Goal: Use online tool/utility: Use online tool/utility

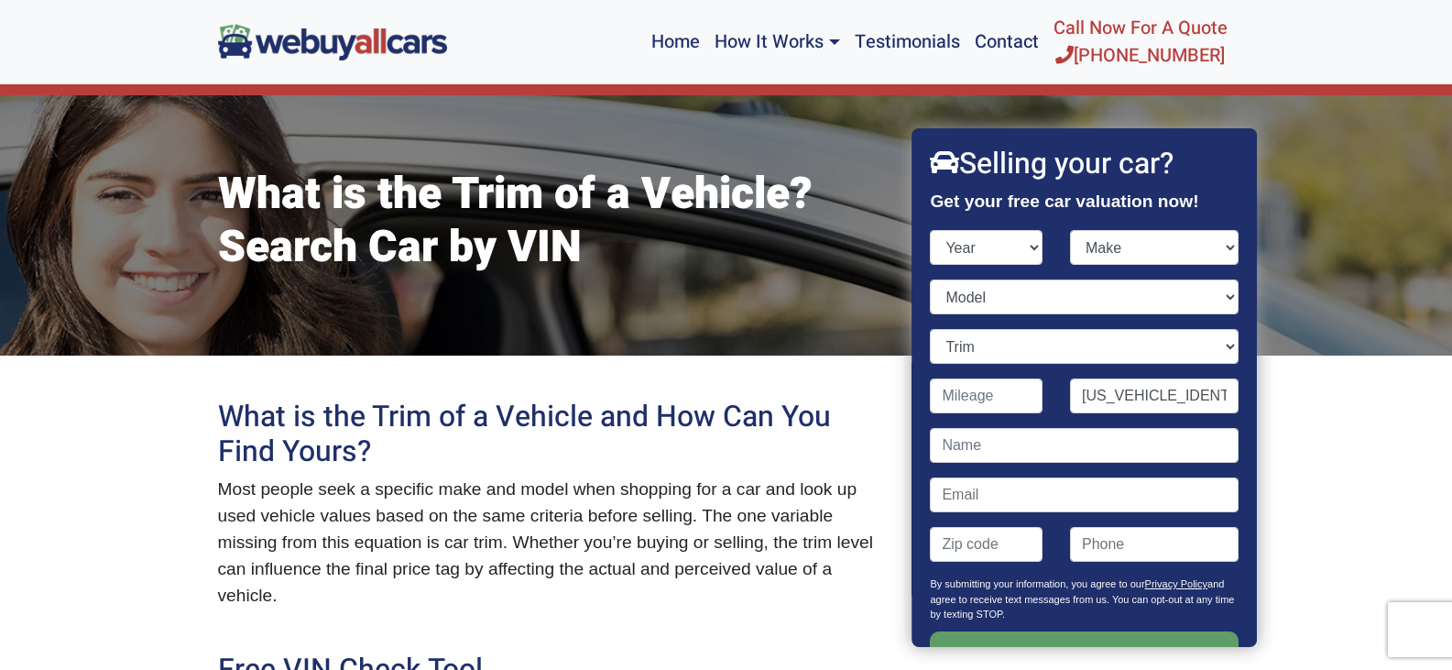
scroll to position [0, 5]
type input "[US_VEHICLE_IDENTIFICATION_NUMBER]"
click at [1124, 645] on input "Get My Offer" at bounding box center [1085, 655] width 308 height 49
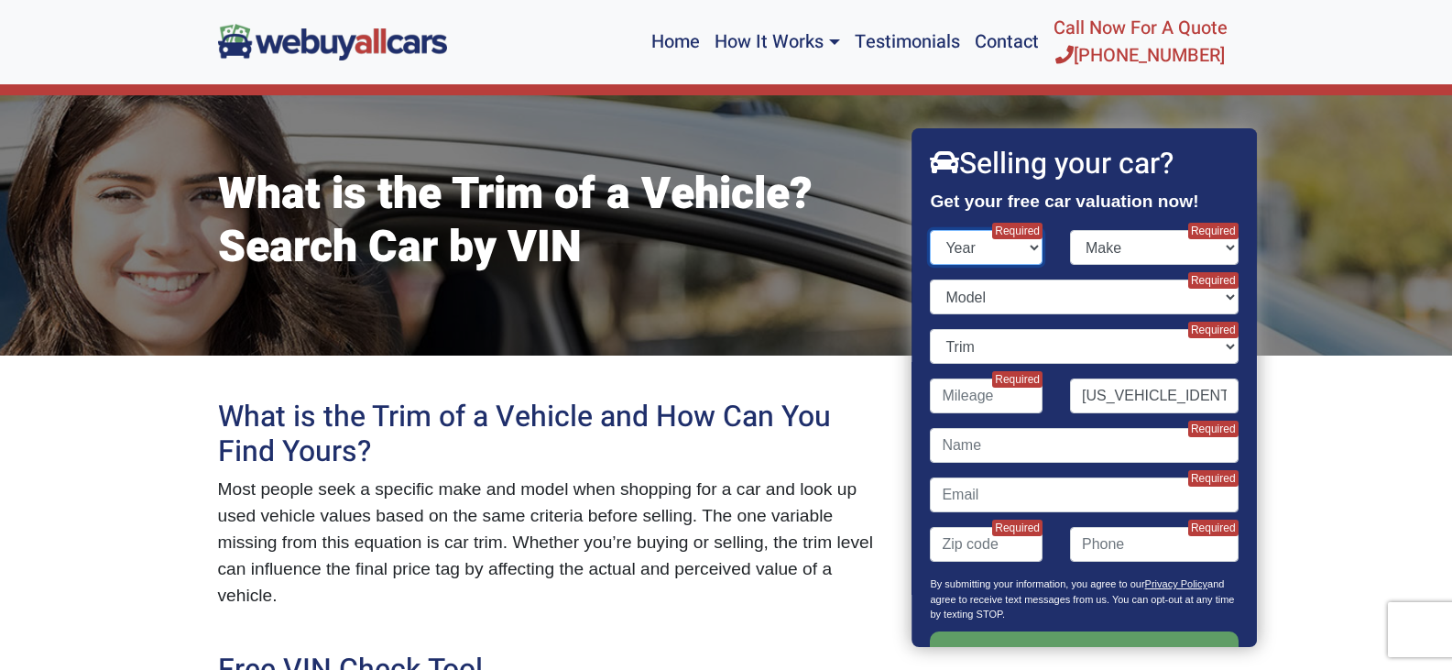
click at [1001, 246] on select "Year [DATE] 2025 2024 2023 2022 2021 2020 2019 2018 2017 2016 2015 2014 2013 20…" at bounding box center [987, 247] width 113 height 35
select select "2016"
click at [931, 230] on select "Year [DATE] 2025 2024 2023 2022 2021 2020 2019 2018 2017 2016 2015 2014 2013 20…" at bounding box center [987, 247] width 113 height 35
click at [1170, 237] on select "Make Acura Alfa Romeo Aston [PERSON_NAME] Audi Bentley BMW Buick Cadillac Chevr…" at bounding box center [1154, 247] width 169 height 35
click at [1070, 230] on select "Make Acura Alfa Romeo Aston [PERSON_NAME] Audi Bentley BMW Buick Cadillac Chevr…" at bounding box center [1154, 247] width 169 height 35
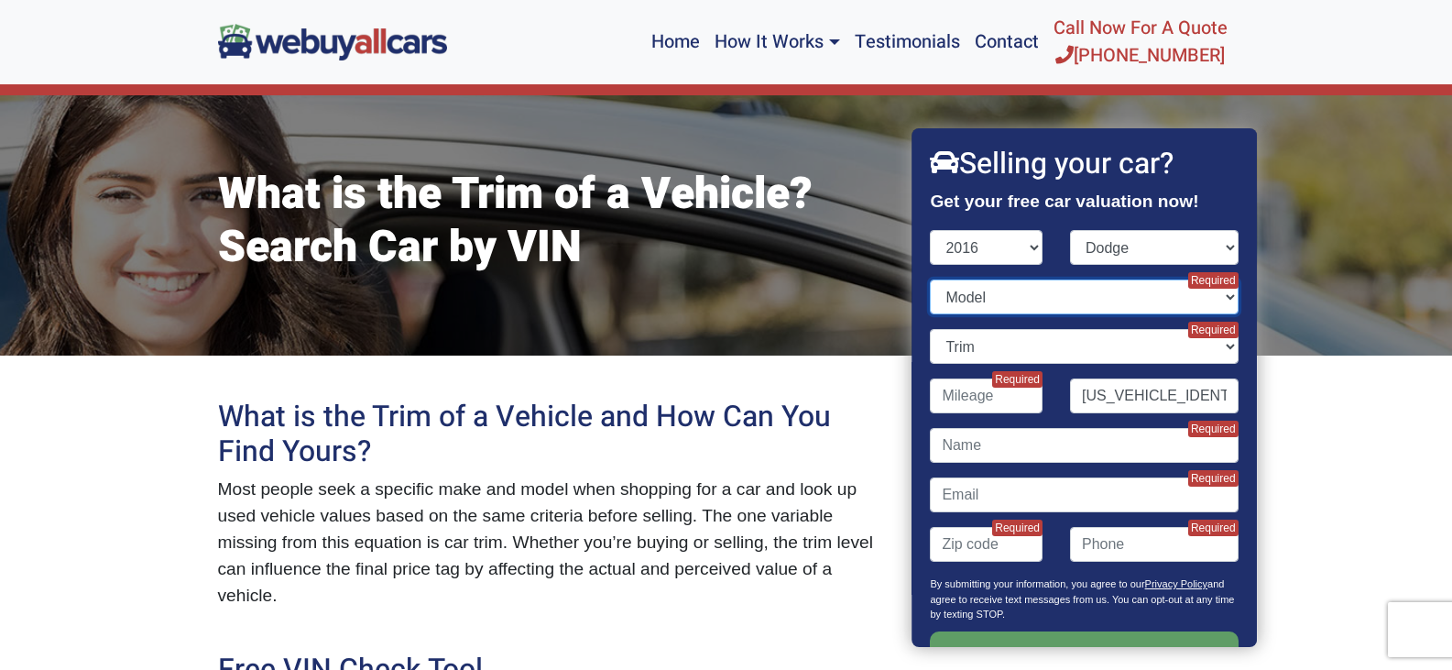
click at [1040, 288] on select "Model Challenger Charger Dart Durango Grand Caravan Journey Viper" at bounding box center [1085, 296] width 308 height 35
click at [1211, 247] on select "Make Acura Alfa Romeo Aston [PERSON_NAME] Audi Bentley BMW Buick Cadillac Chevr…" at bounding box center [1154, 247] width 169 height 35
select select "Ram"
click at [1070, 230] on select "Make Acura Alfa Romeo Aston [PERSON_NAME] Audi Bentley BMW Buick Cadillac Chevr…" at bounding box center [1154, 247] width 169 height 35
click at [1097, 289] on select "Model" at bounding box center [1085, 296] width 308 height 35
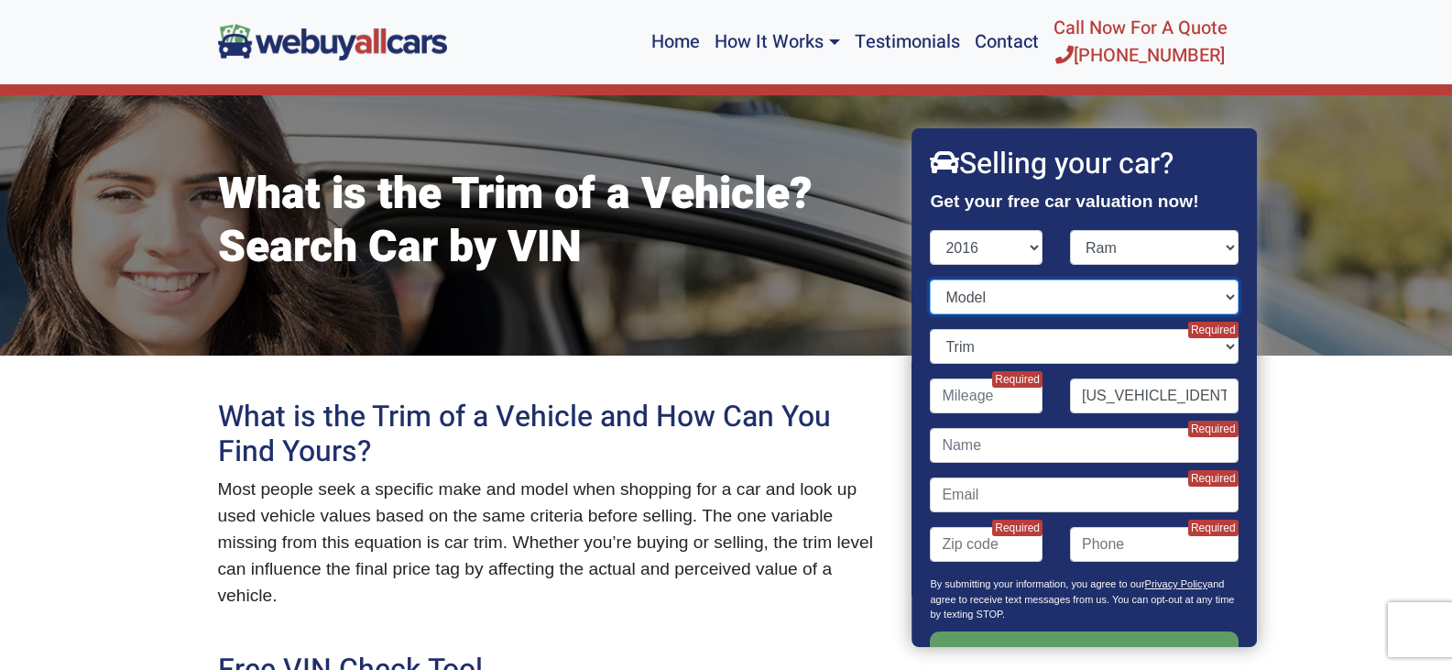
select select "1500"
click at [931, 279] on select "Model 1500 2500 3500 Promaster Cargo Van Promaster City Promaster Window Van" at bounding box center [1085, 296] width 308 height 35
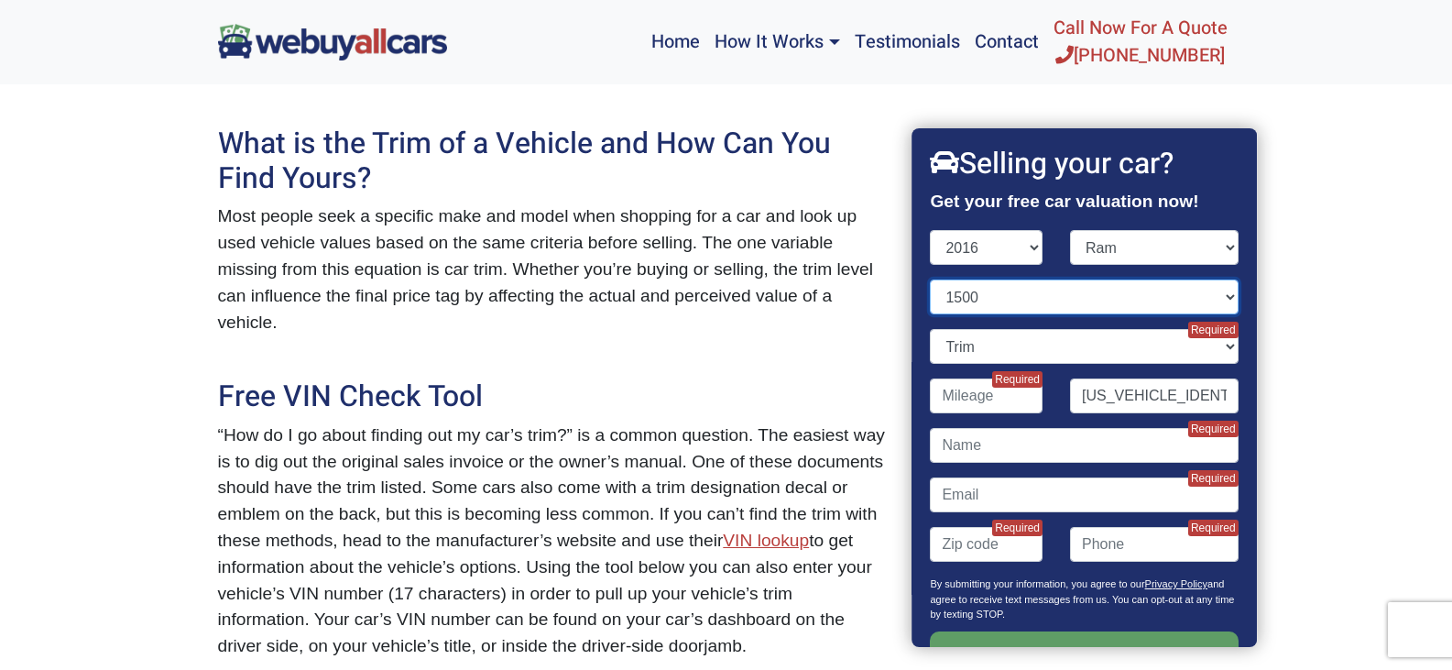
scroll to position [366, 0]
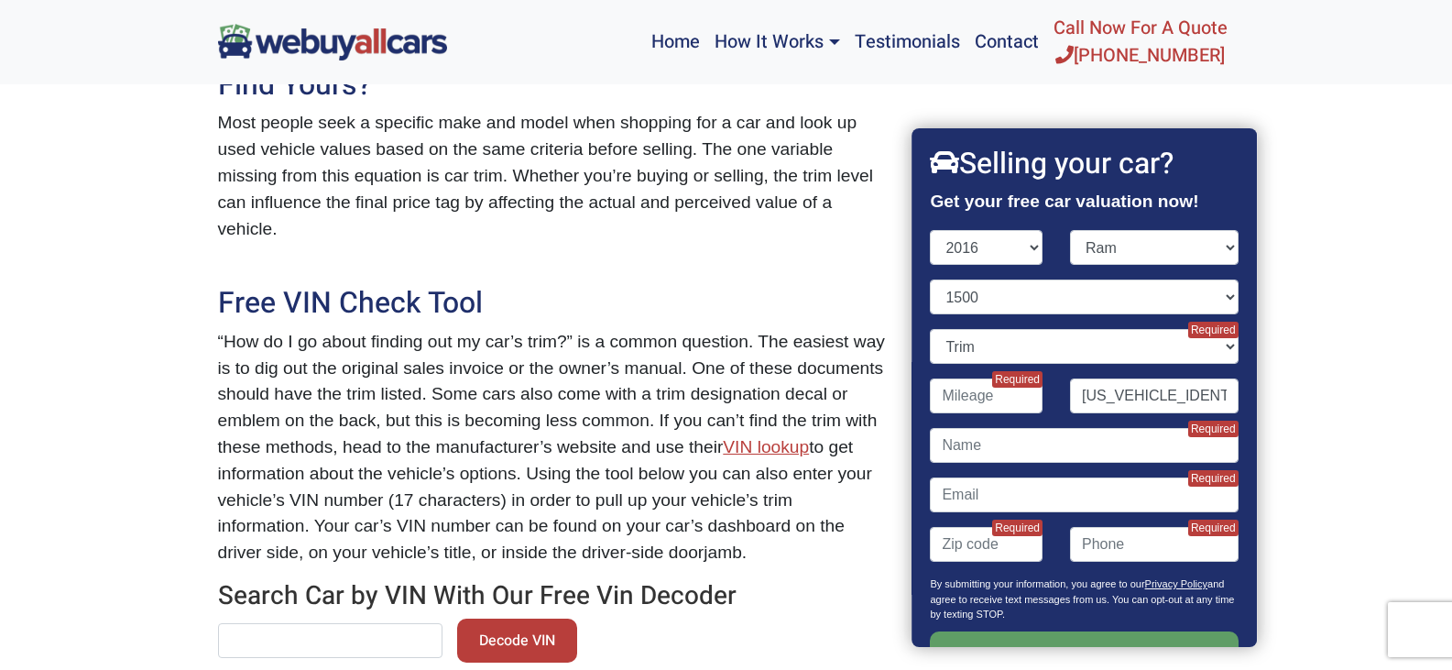
click at [376, 623] on input "text" at bounding box center [330, 640] width 224 height 35
paste input "[US_VEHICLE_IDENTIFICATION_NUMBER]"
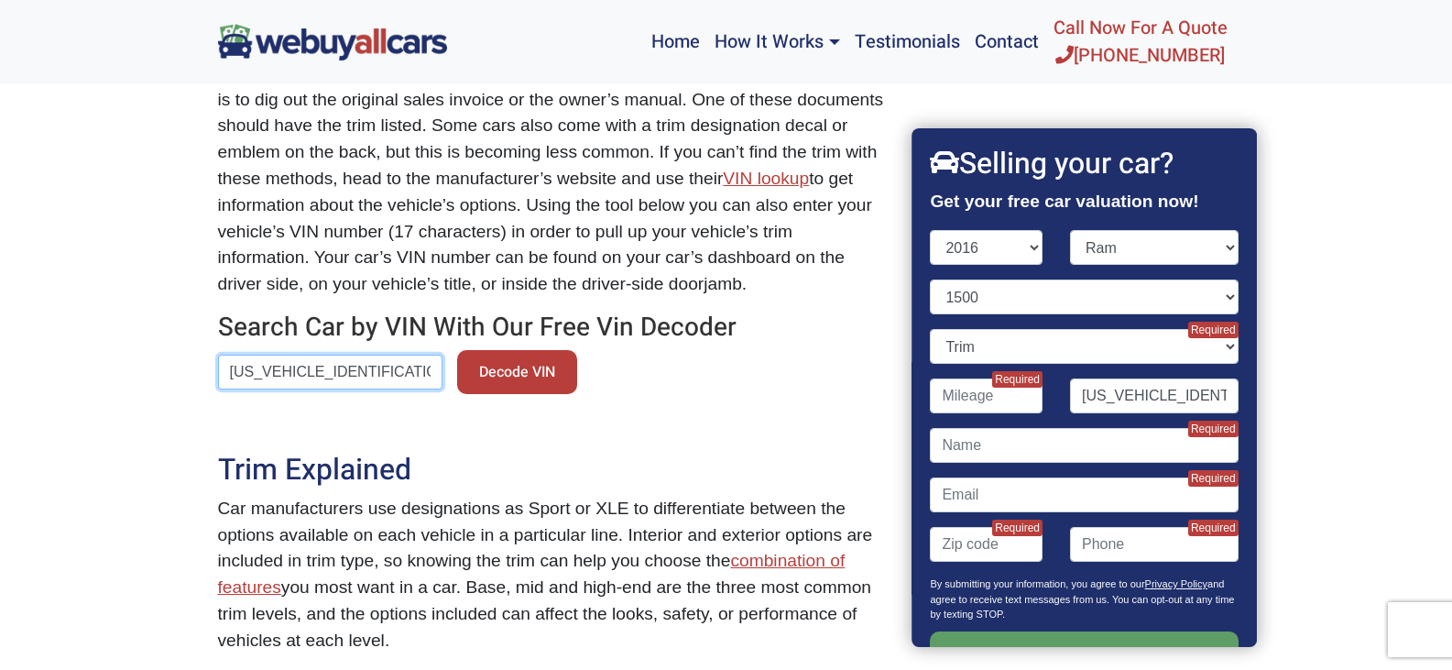
scroll to position [641, 0]
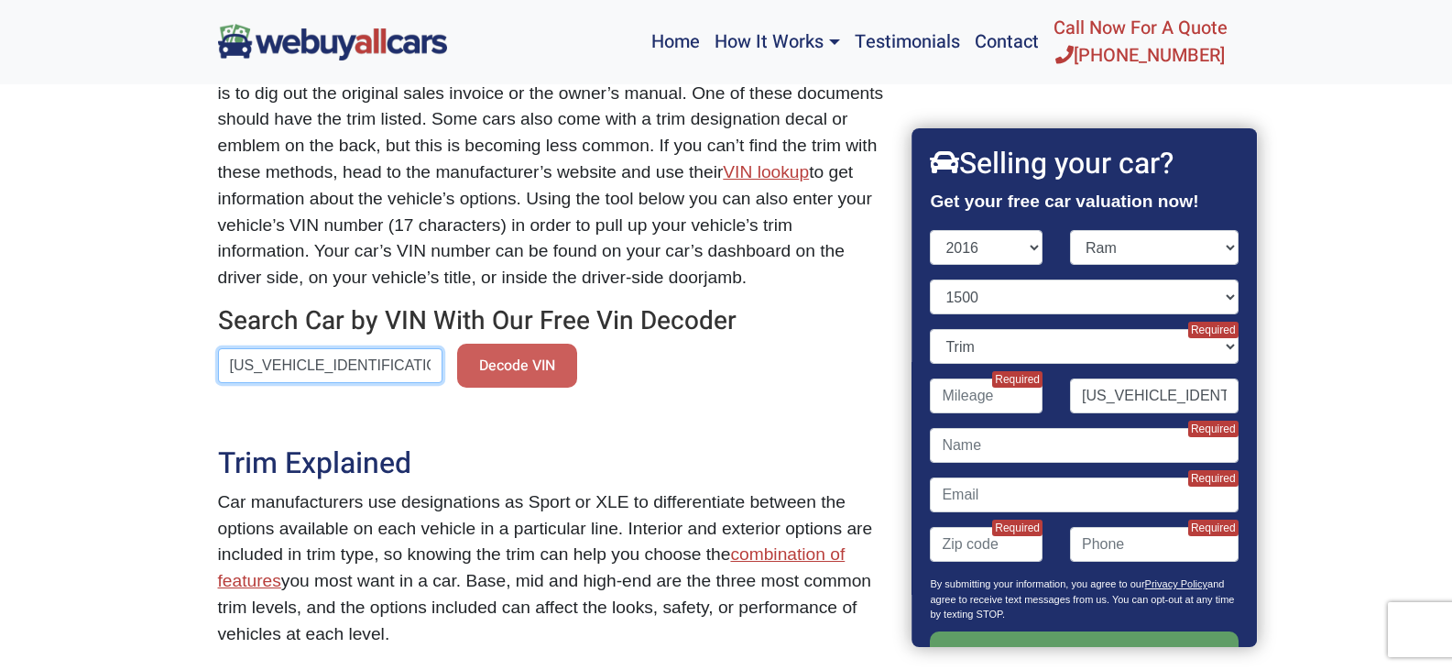
type input "[US_VEHICLE_IDENTIFICATION_NUMBER]"
click at [515, 346] on button "Decode VIN" at bounding box center [517, 365] width 120 height 44
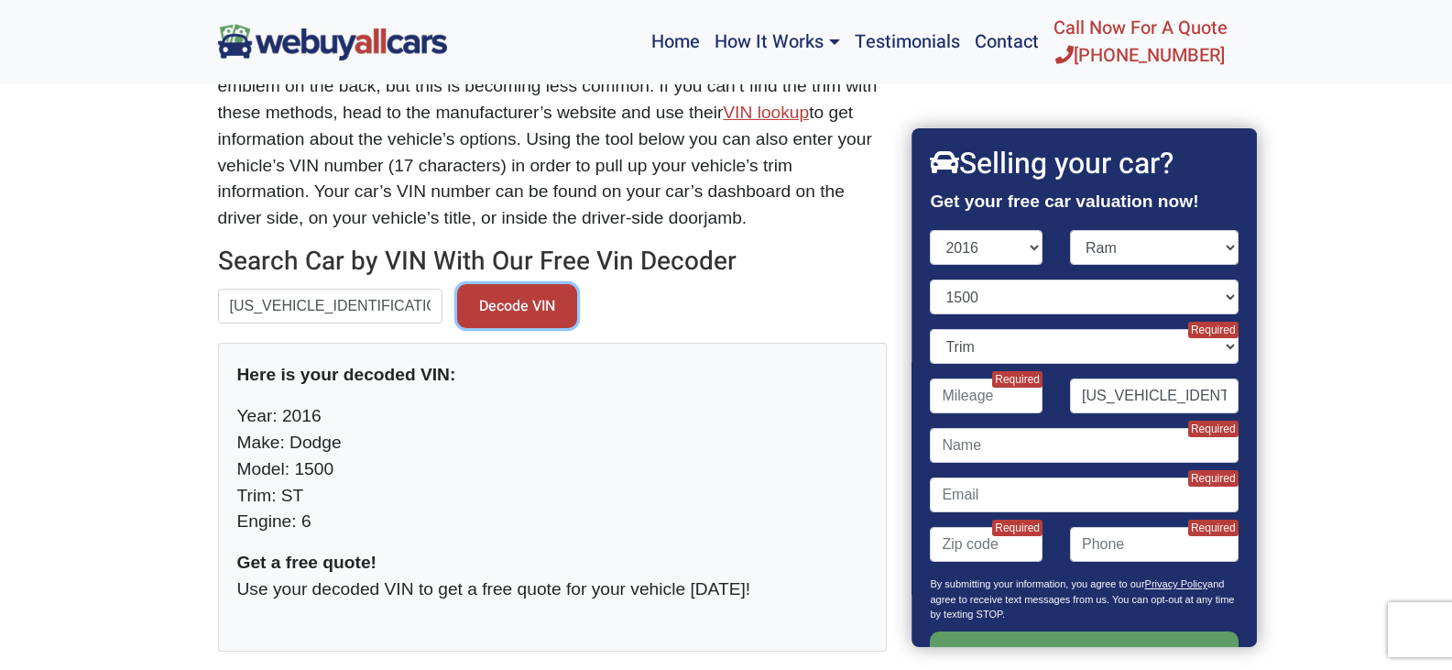
scroll to position [733, 0]
